Goal: Obtain resource: Obtain resource

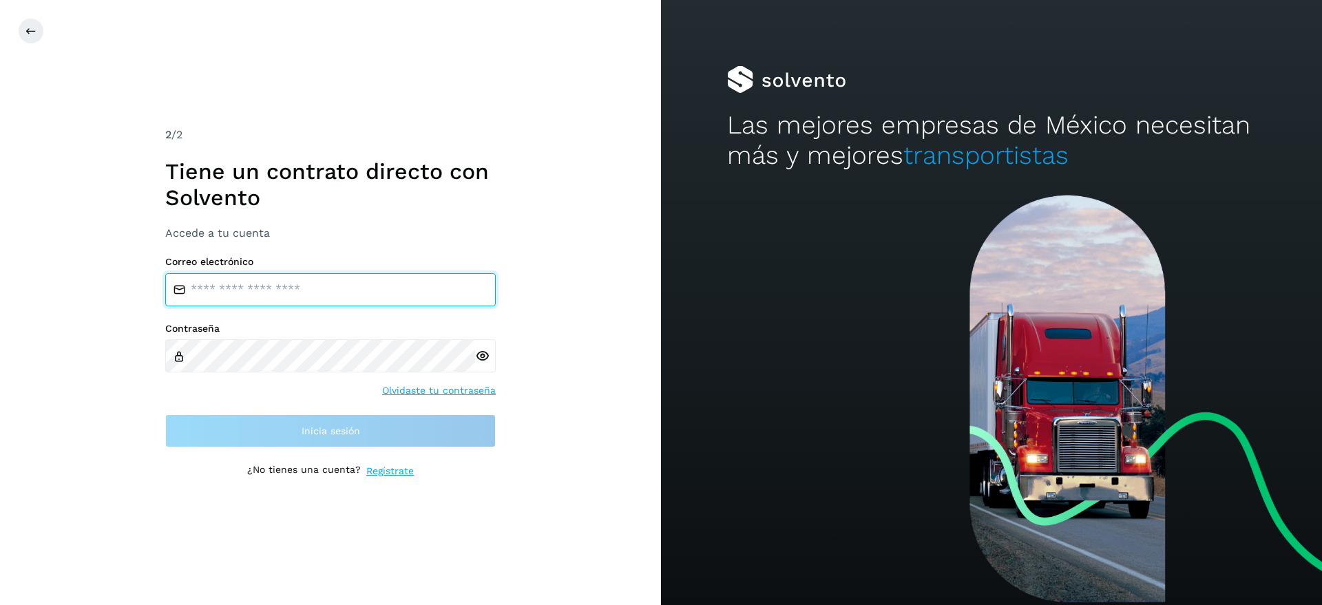
click at [229, 288] on input "email" at bounding box center [330, 289] width 330 height 33
type input "**********"
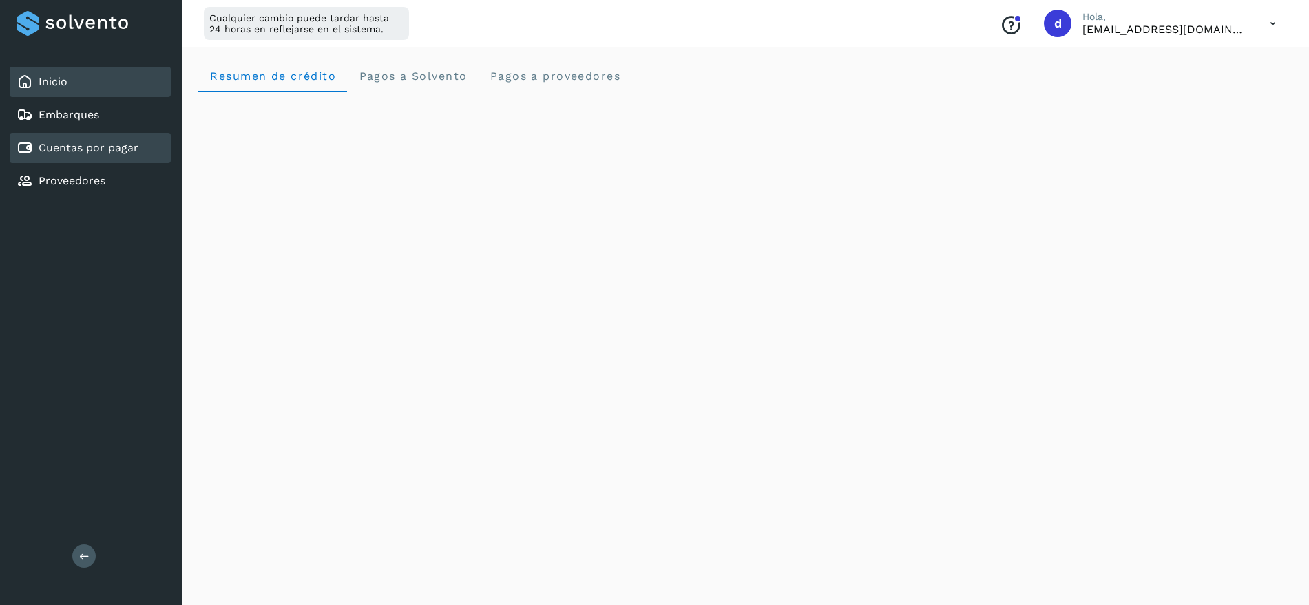
click at [95, 141] on link "Cuentas por pagar" at bounding box center [89, 147] width 100 height 13
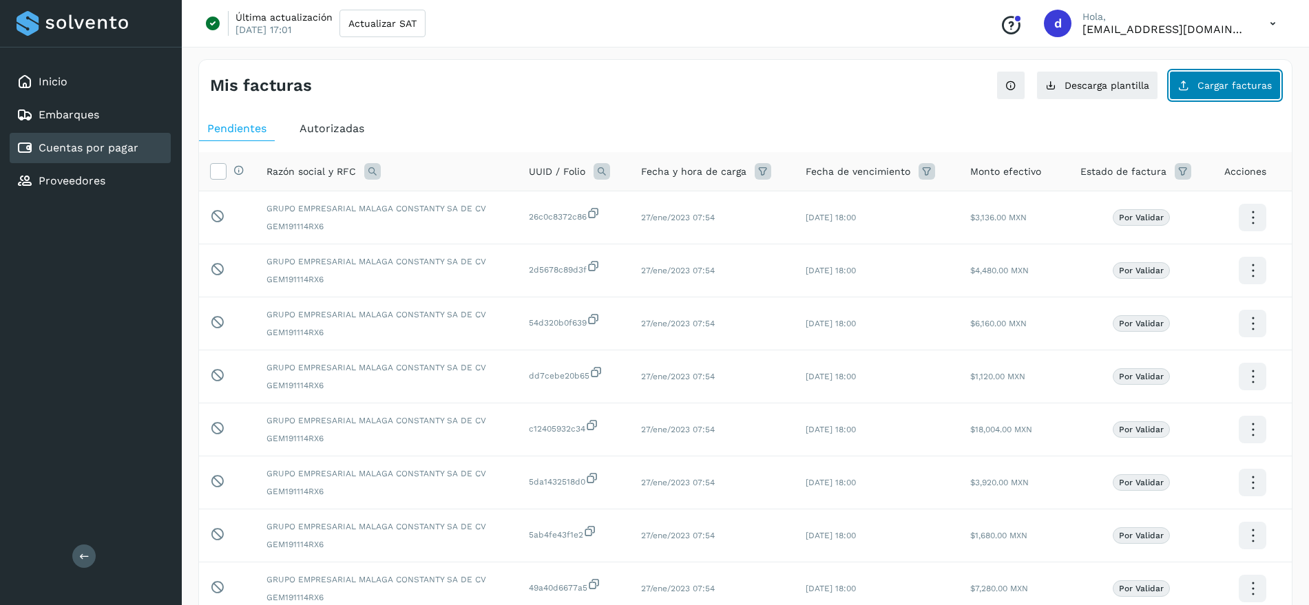
click at [1203, 99] on button "Cargar facturas" at bounding box center [1225, 85] width 112 height 29
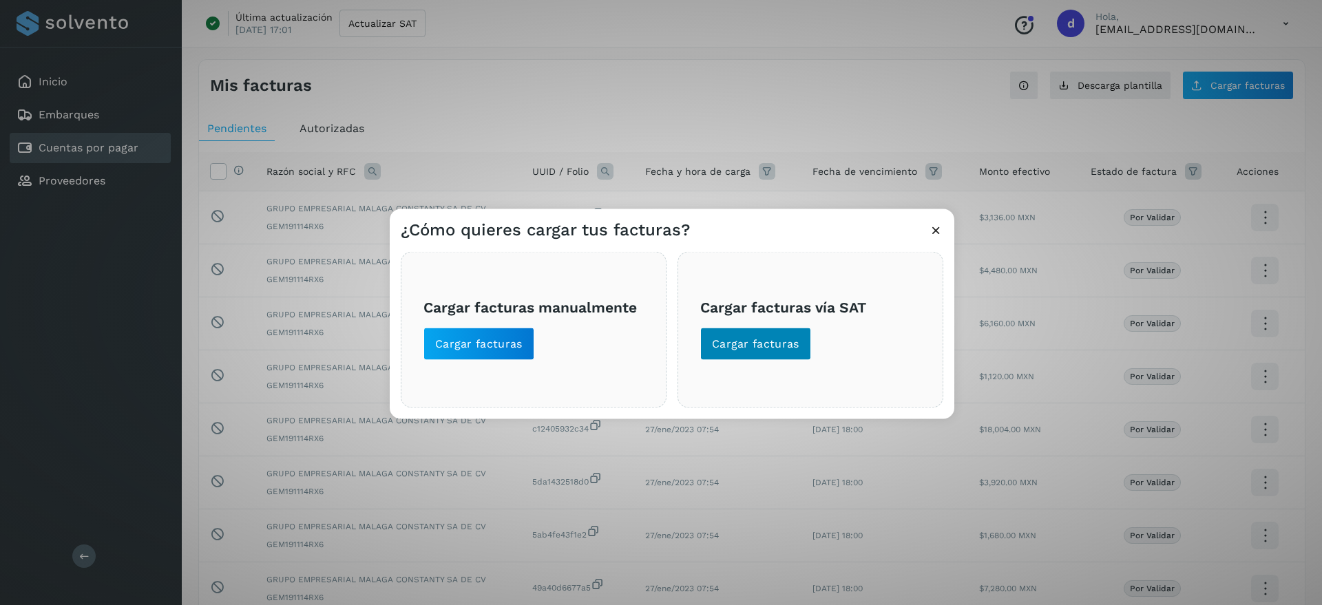
drag, startPoint x: 814, startPoint y: 342, endPoint x: 792, endPoint y: 343, distance: 22.0
click at [813, 342] on span "Cargar facturas vía SAT Cargar facturas" at bounding box center [810, 329] width 220 height 61
click at [792, 343] on span "Cargar facturas" at bounding box center [755, 343] width 87 height 15
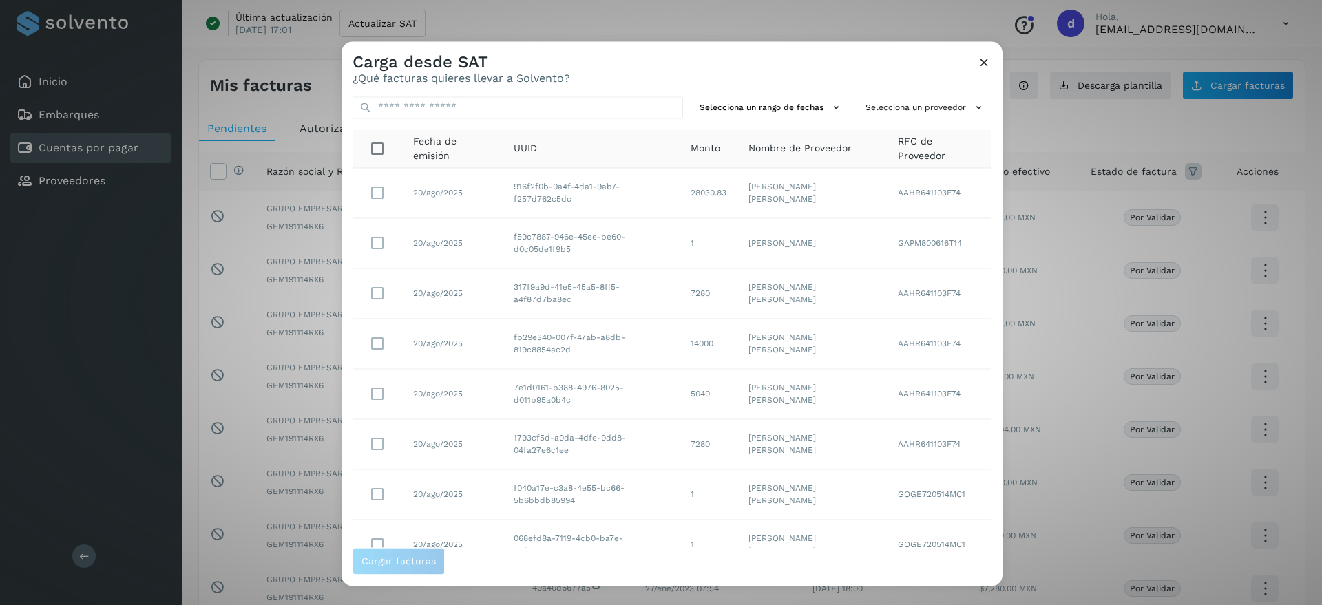
click at [984, 60] on icon at bounding box center [984, 62] width 14 height 14
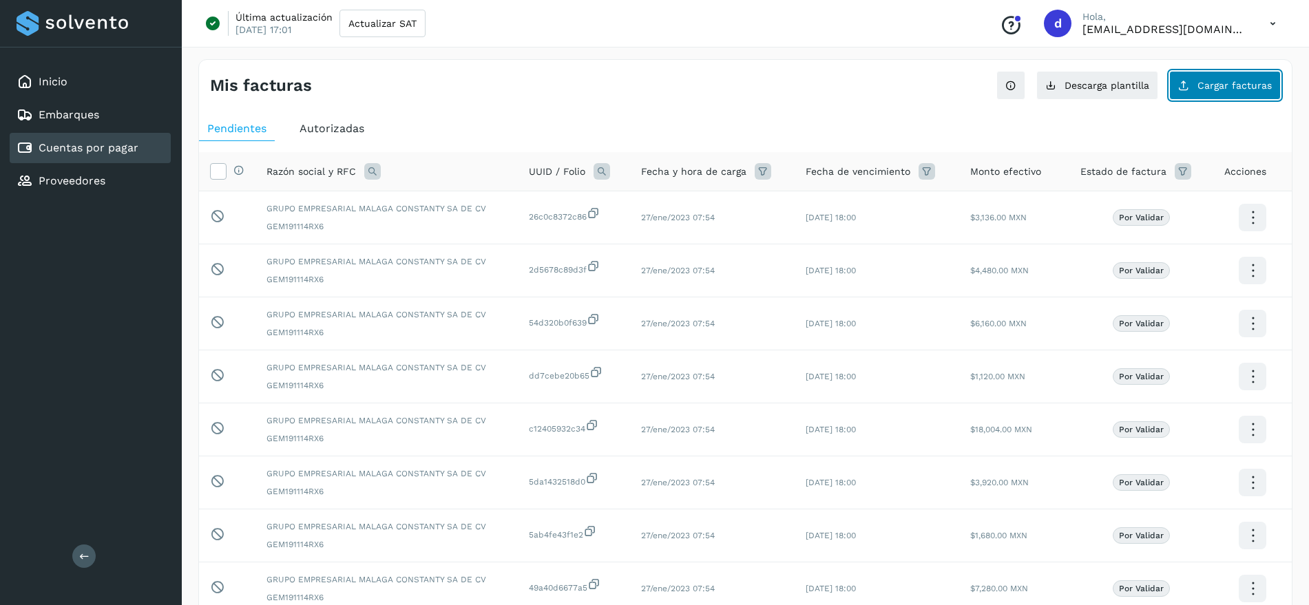
click at [1202, 90] on span "Cargar facturas" at bounding box center [1234, 86] width 74 height 10
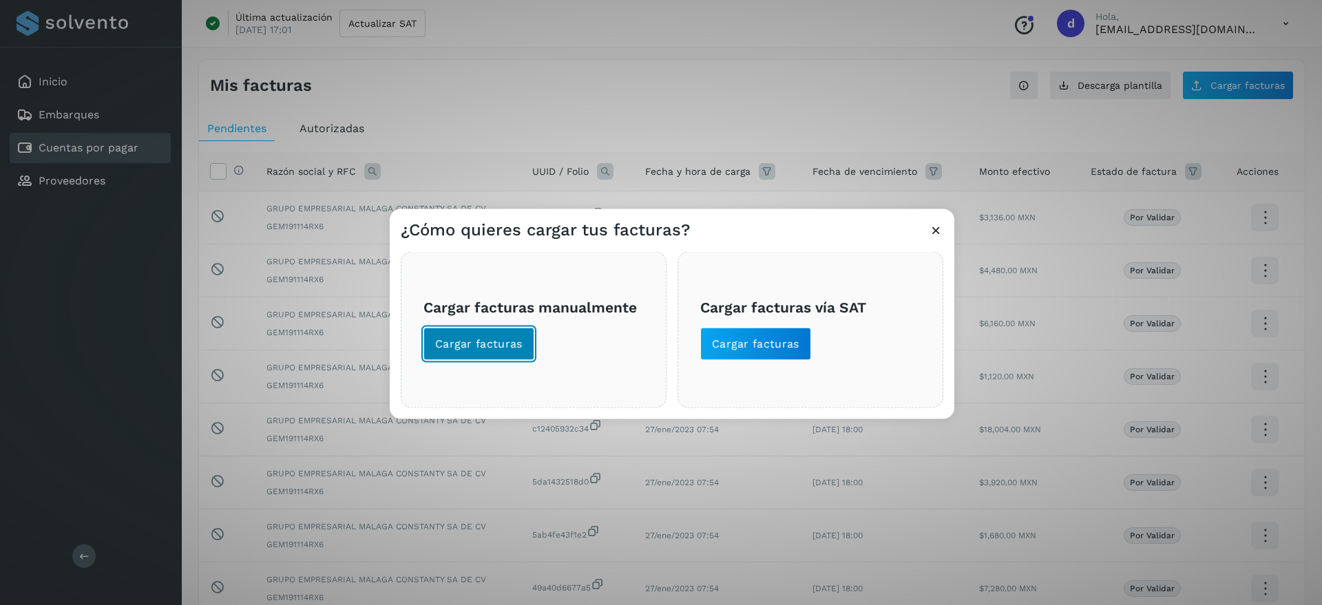
click at [498, 347] on span "Cargar facturas" at bounding box center [478, 343] width 87 height 15
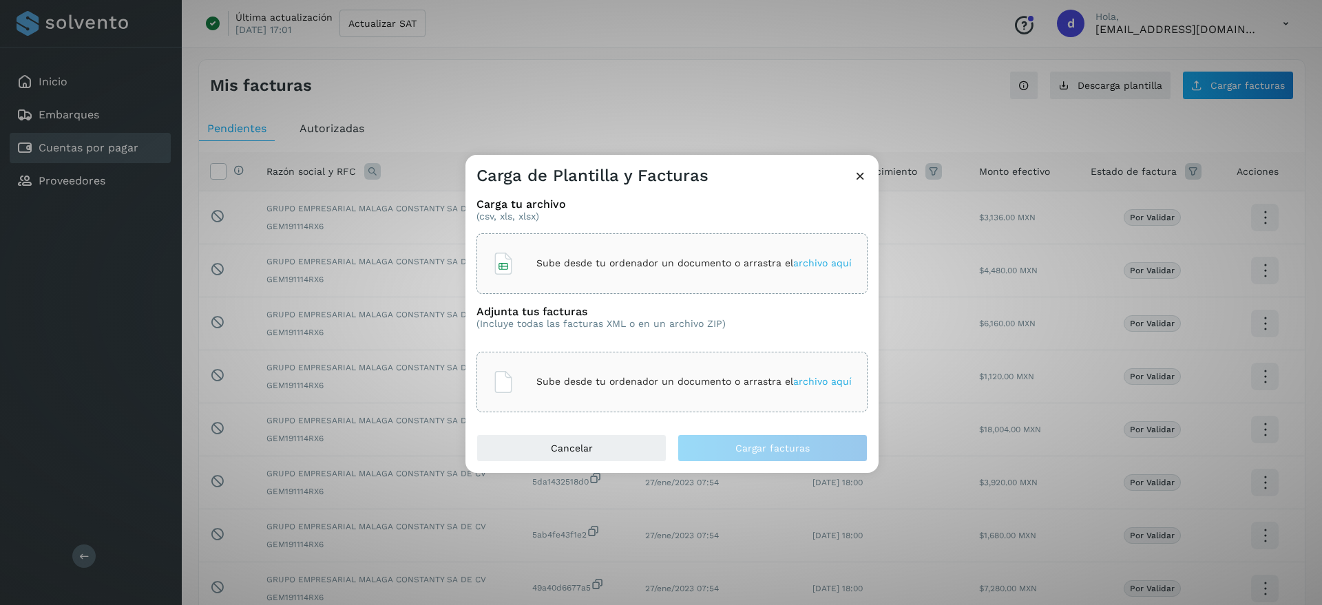
click at [823, 266] on span "archivo aquí" at bounding box center [822, 262] width 59 height 11
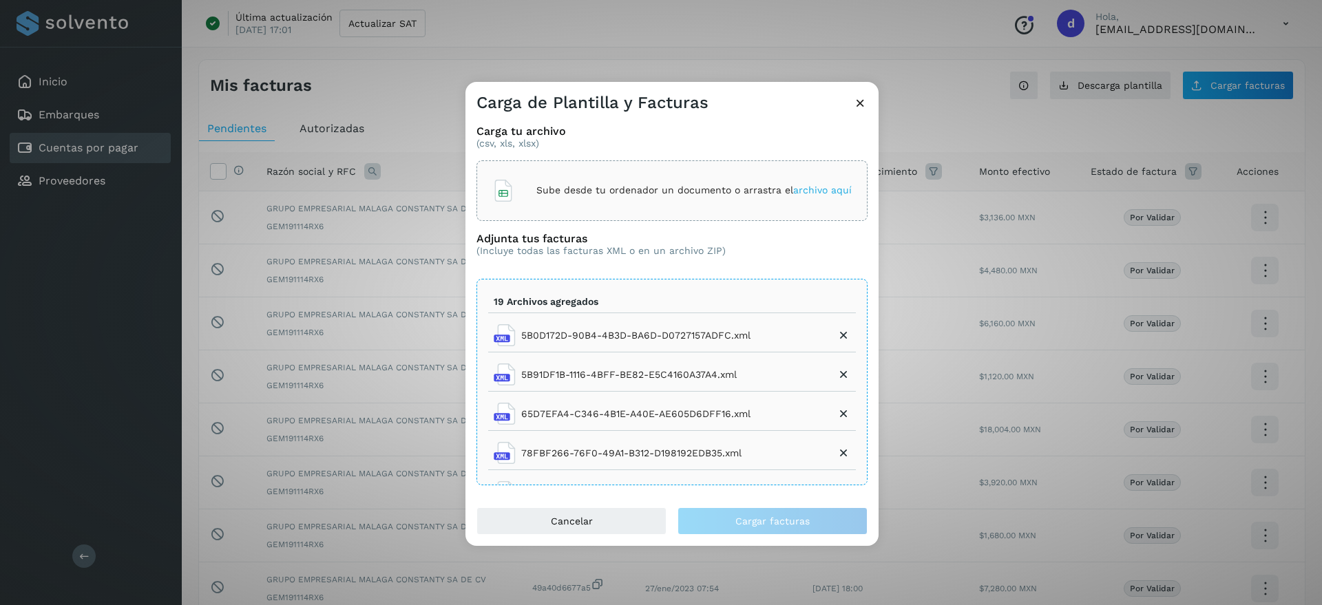
click at [862, 101] on icon at bounding box center [860, 103] width 14 height 14
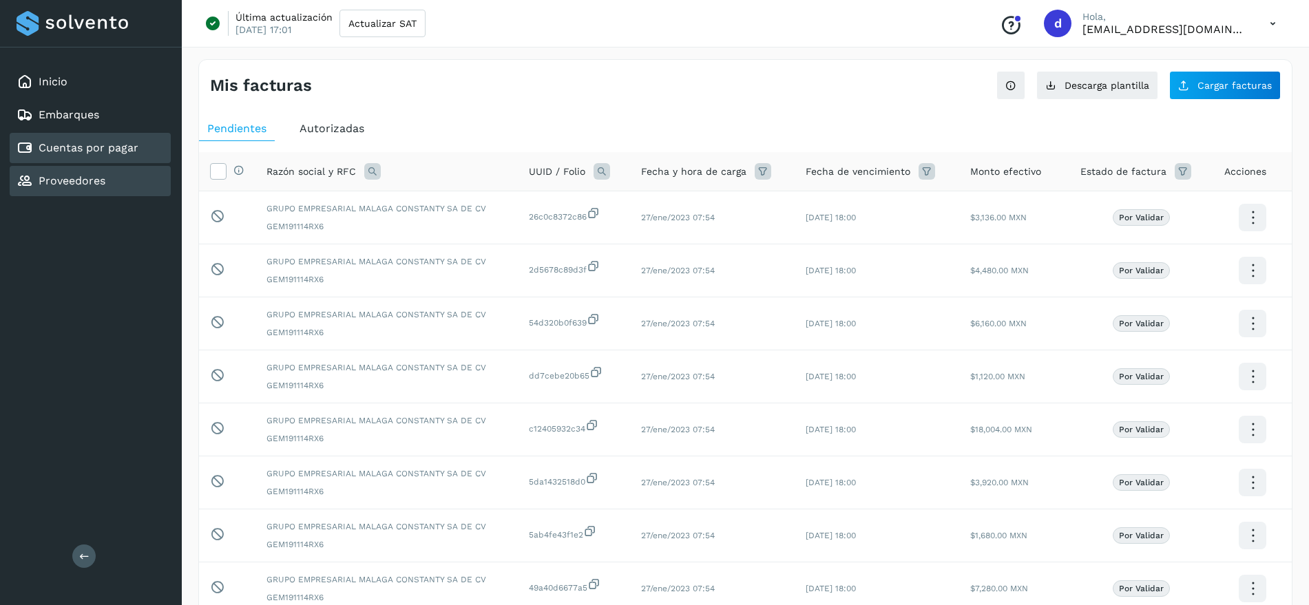
click at [87, 180] on link "Proveedores" at bounding box center [72, 180] width 67 height 13
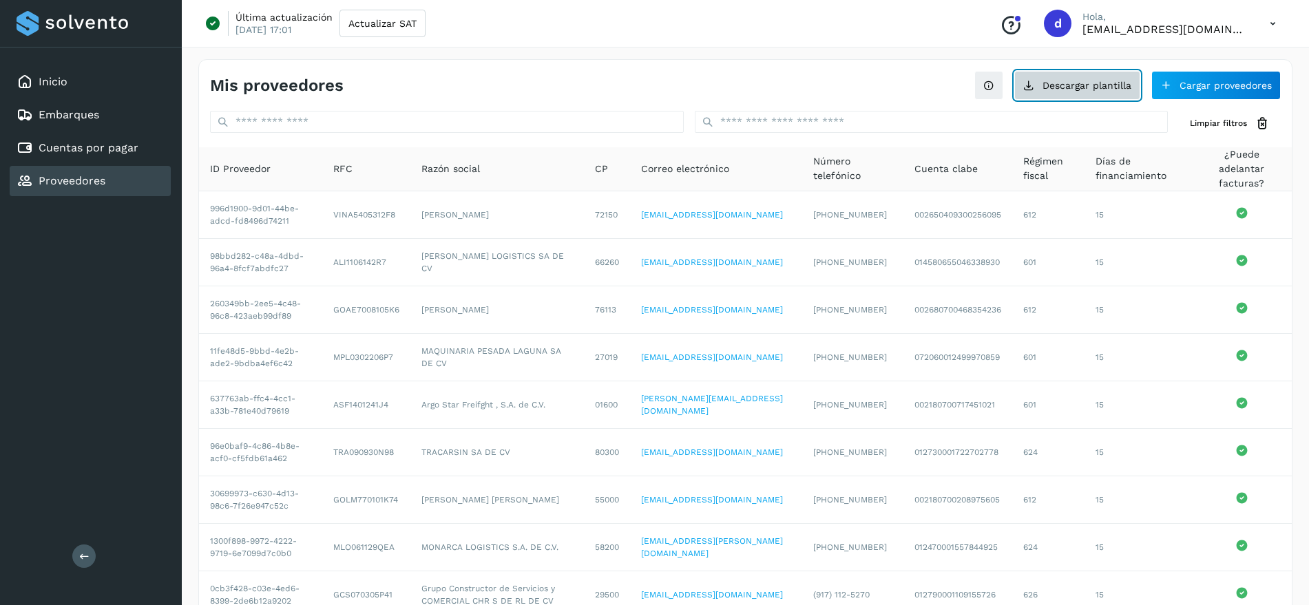
click at [1110, 88] on button "Descargar plantilla" at bounding box center [1077, 85] width 126 height 29
